Goal: Task Accomplishment & Management: Use online tool/utility

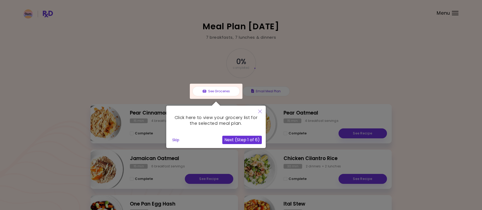
click at [172, 57] on div at bounding box center [241, 177] width 482 height 354
click at [261, 110] on icon "Close" at bounding box center [260, 112] width 4 height 4
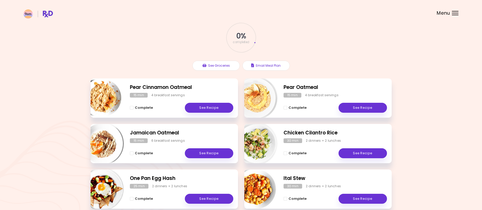
scroll to position [13, 0]
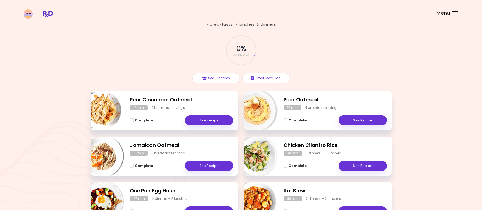
click at [456, 13] on div at bounding box center [455, 13] width 7 height 1
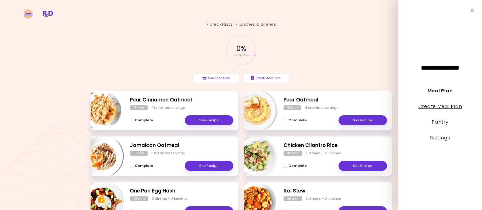
click at [447, 106] on link "Create Meal Plan" at bounding box center [440, 106] width 44 height 7
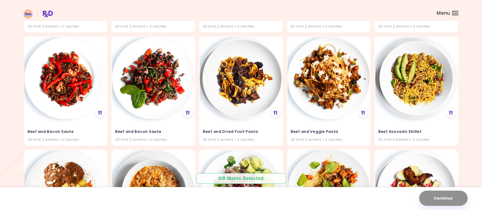
scroll to position [1059, 0]
